Goal: Transaction & Acquisition: Purchase product/service

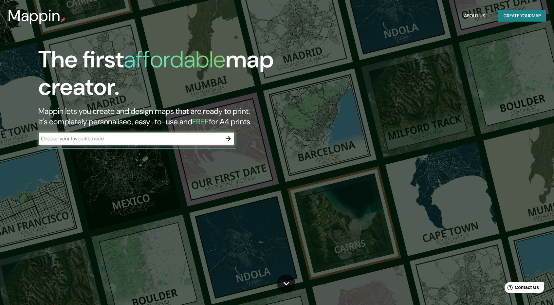
click at [139, 142] on input "text" at bounding box center [129, 139] width 183 height 8
type input "[GEOGRAPHIC_DATA]"
click at [227, 136] on icon "button" at bounding box center [228, 139] width 8 height 8
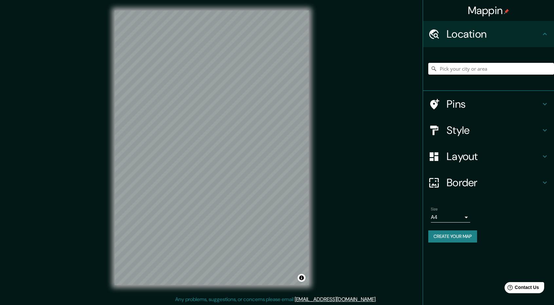
click at [462, 72] on input "Pick your city or area" at bounding box center [491, 69] width 126 height 12
click at [461, 62] on div at bounding box center [491, 68] width 126 height 33
click at [467, 73] on input "Pick your city or area" at bounding box center [491, 69] width 126 height 12
click at [468, 72] on input "Pick your city or area" at bounding box center [491, 69] width 126 height 12
paste input "-11.7702544481289, -77.19062538955318"
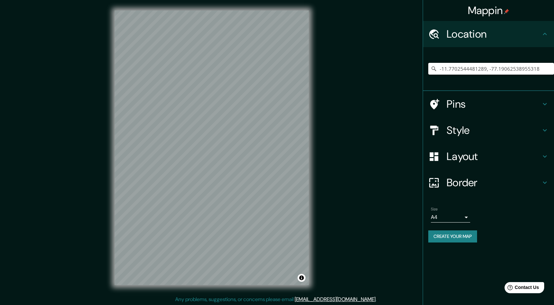
type input "-11.7702544481289, -77.19062538955318"
click at [533, 69] on input "-11.7702544481289, -77.19062538955318" at bounding box center [491, 69] width 126 height 12
click at [539, 67] on input "-11.7702544481289, -77.19062538955318" at bounding box center [491, 69] width 126 height 12
